Goal: Task Accomplishment & Management: Complete application form

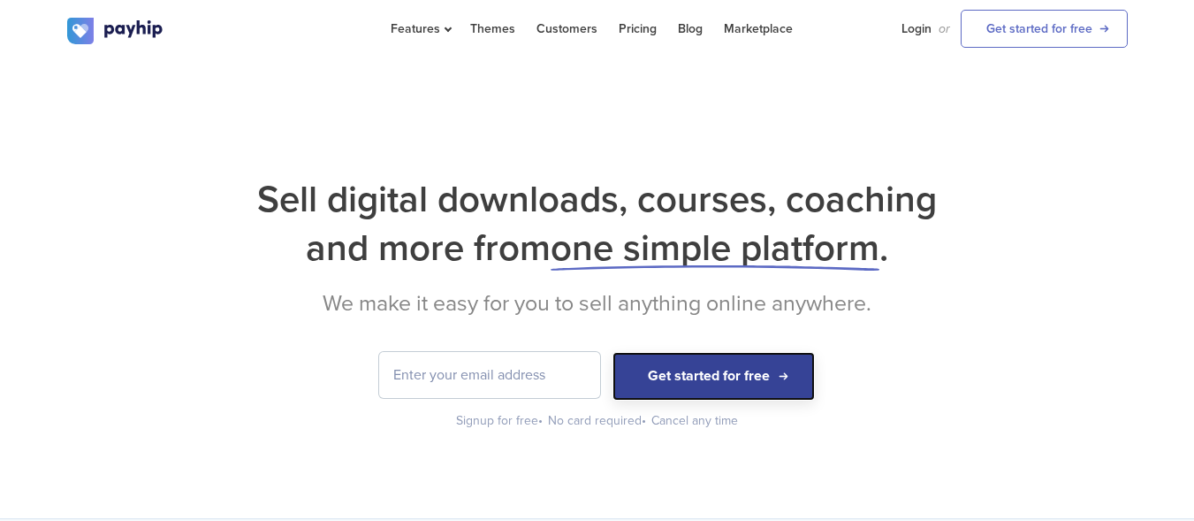
click at [635, 385] on button "Get started for free" at bounding box center [713, 376] width 202 height 49
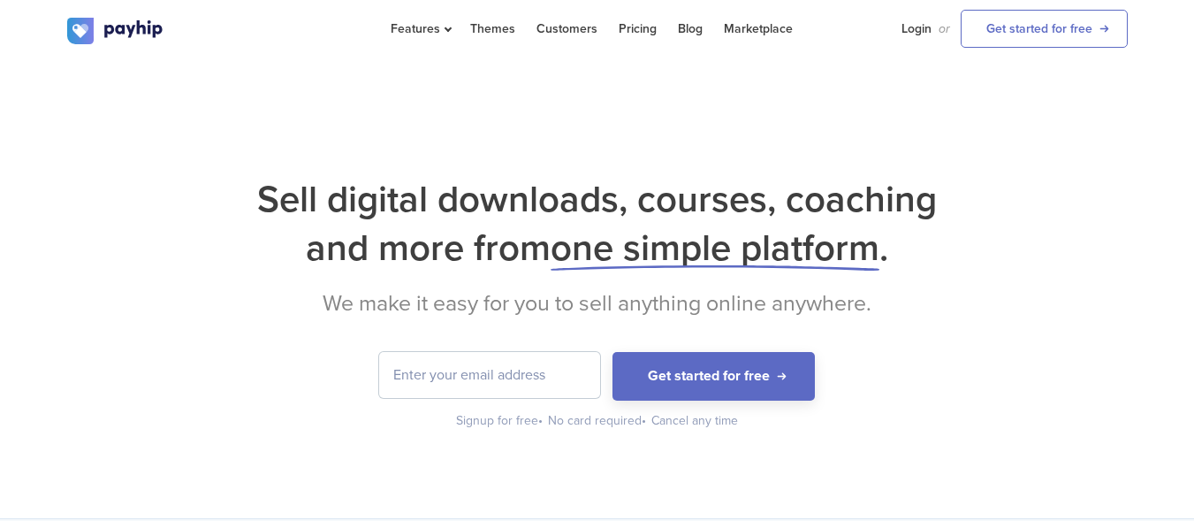
click at [467, 388] on input "email" at bounding box center [489, 375] width 221 height 46
click at [777, 107] on div "Sell digital downloads, courses, coaching and more from one simple platform . W…" at bounding box center [597, 289] width 1194 height 458
